Goal: Information Seeking & Learning: Learn about a topic

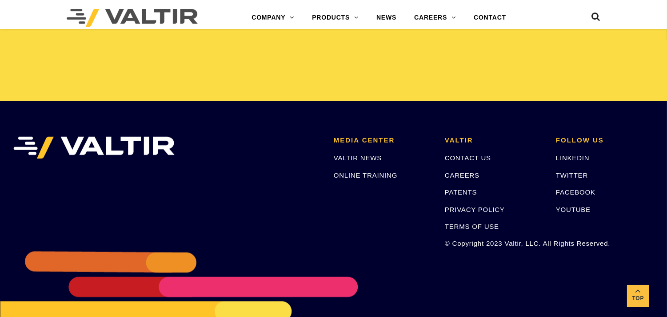
scroll to position [1888, 0]
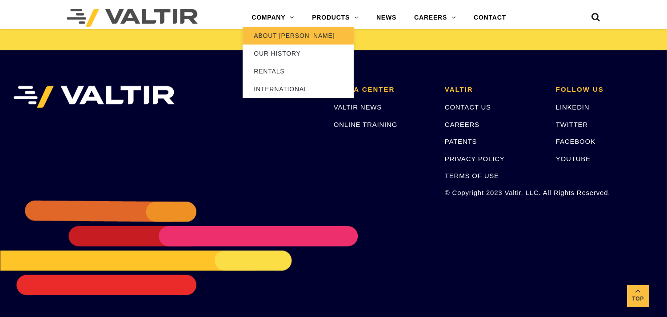
click at [285, 38] on link "ABOUT [PERSON_NAME]" at bounding box center [298, 36] width 111 height 18
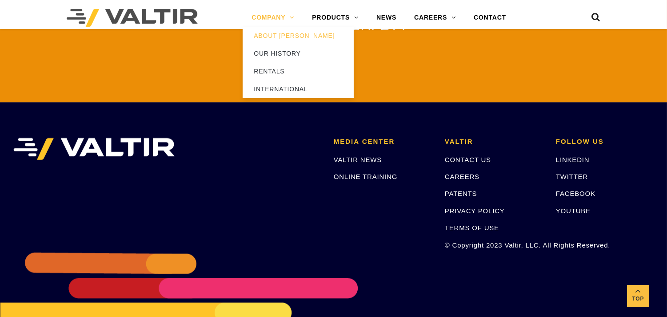
scroll to position [2119, 0]
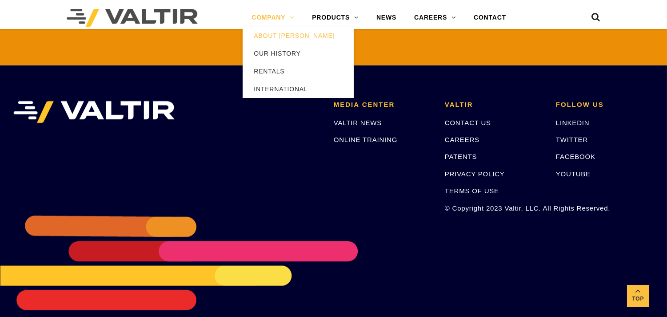
click at [261, 22] on link "COMPANY" at bounding box center [273, 18] width 60 height 18
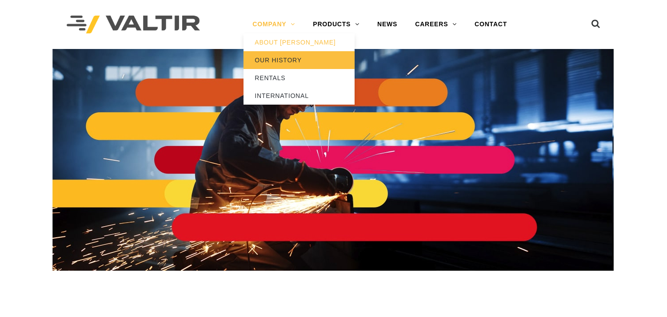
click at [272, 52] on link "OUR HISTORY" at bounding box center [299, 60] width 111 height 18
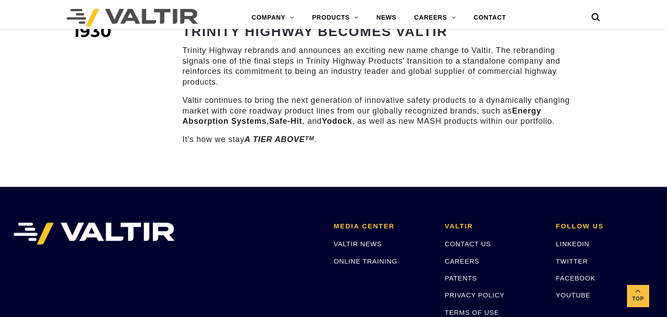
scroll to position [1383, 0]
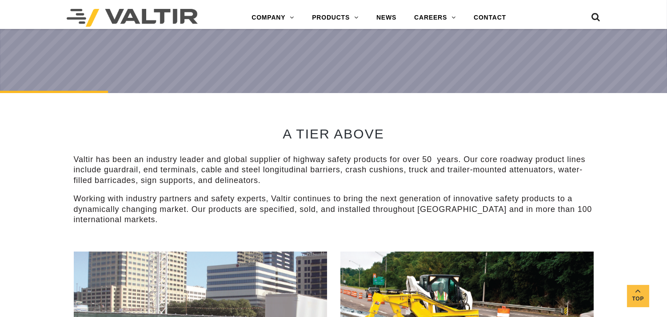
scroll to position [296, 0]
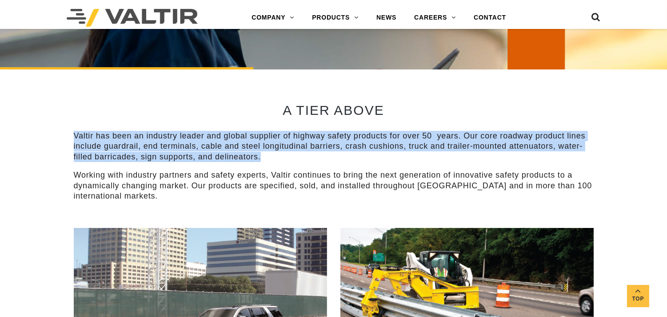
drag, startPoint x: 70, startPoint y: 137, endPoint x: 288, endPoint y: 152, distance: 218.4
click at [288, 152] on div "A TIER ABOVE Valtir has been an industry leader and global supplier of highway …" at bounding box center [334, 148] width 534 height 158
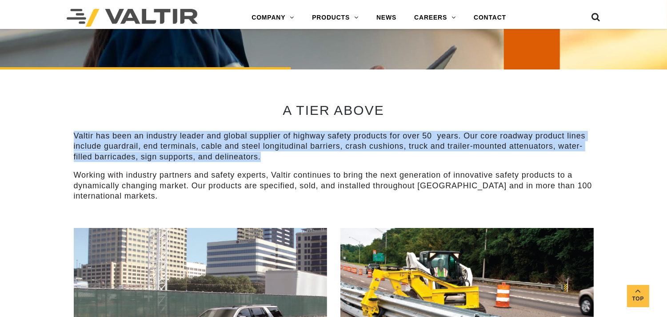
click at [288, 152] on p "Valtir has been an industry leader and global supplier of highway safety produc…" at bounding box center [334, 146] width 520 height 31
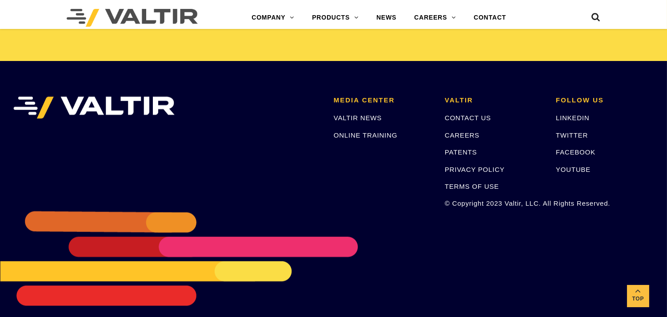
scroll to position [1888, 0]
